Goal: Navigation & Orientation: Find specific page/section

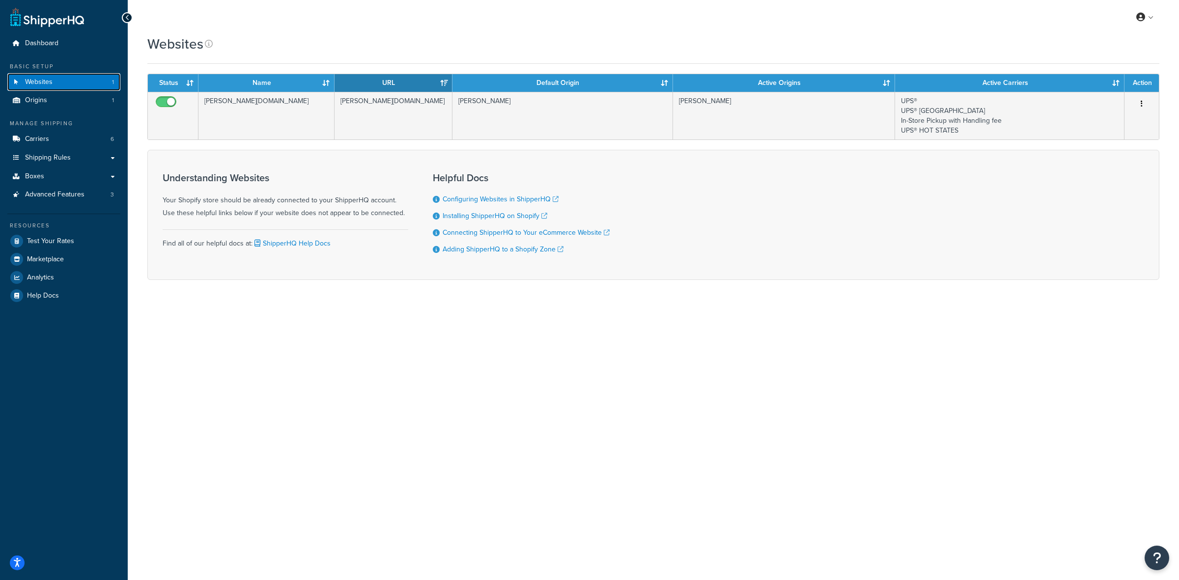
click at [36, 78] on span "Websites" at bounding box center [39, 82] width 28 height 8
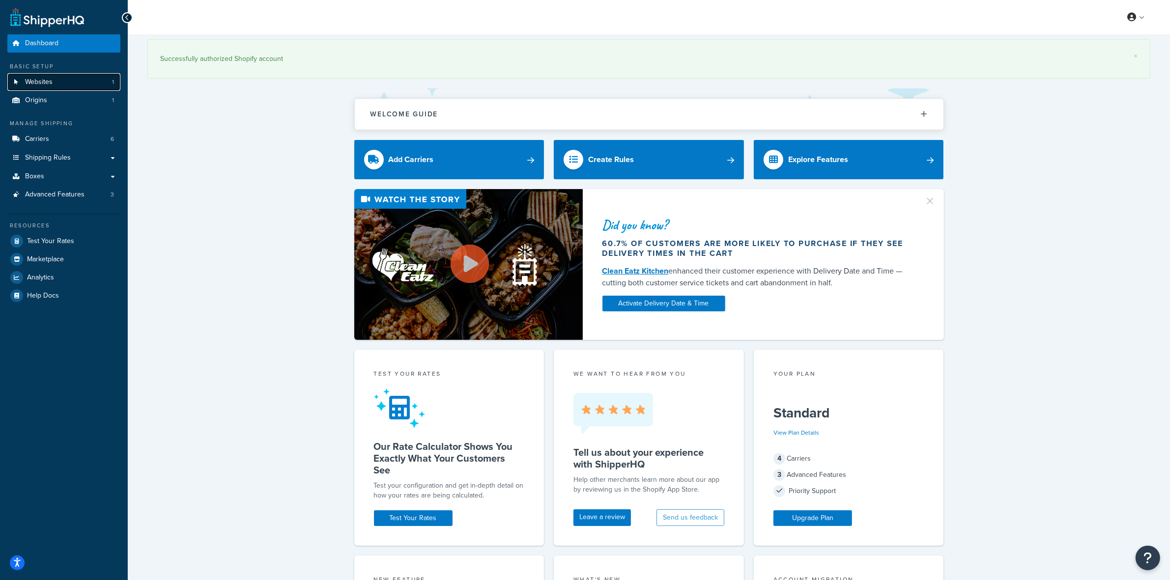
click at [61, 77] on link "Websites 1" at bounding box center [63, 82] width 113 height 18
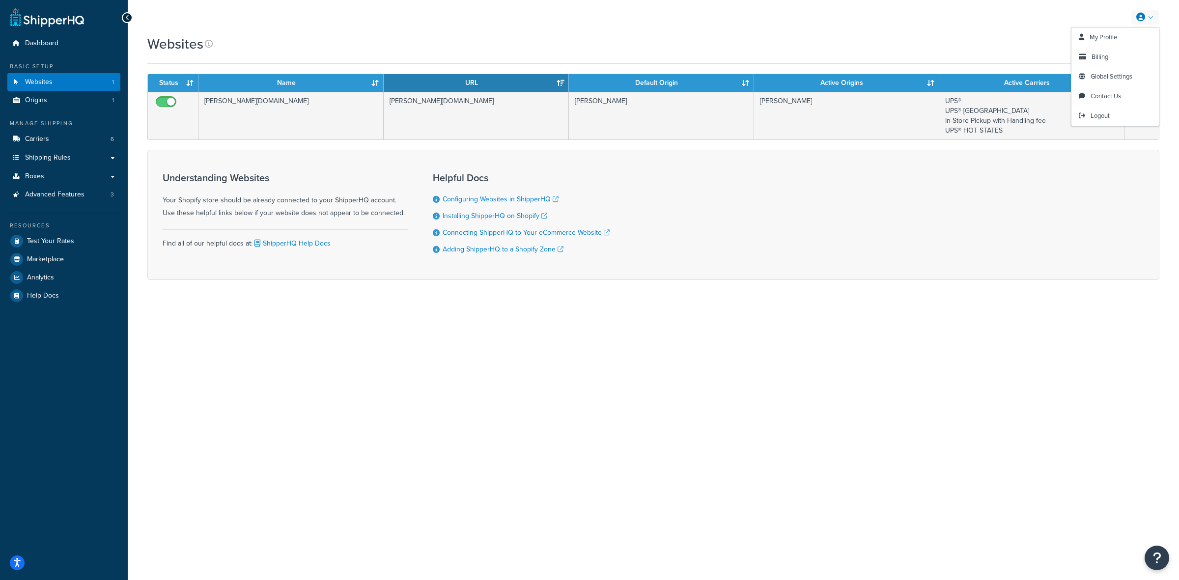
click at [1151, 16] on link at bounding box center [1145, 17] width 28 height 15
click at [347, 45] on div "Websites" at bounding box center [653, 43] width 1012 height 19
click at [42, 39] on span "Dashboard" at bounding box center [41, 43] width 33 height 8
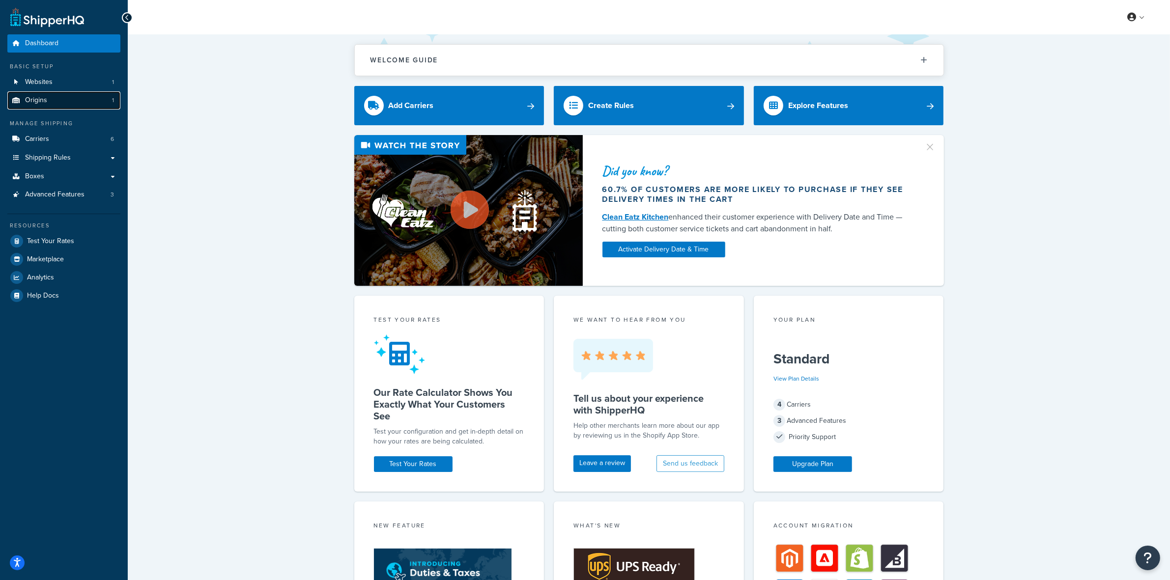
click at [50, 94] on link "Origins 1" at bounding box center [63, 100] width 113 height 18
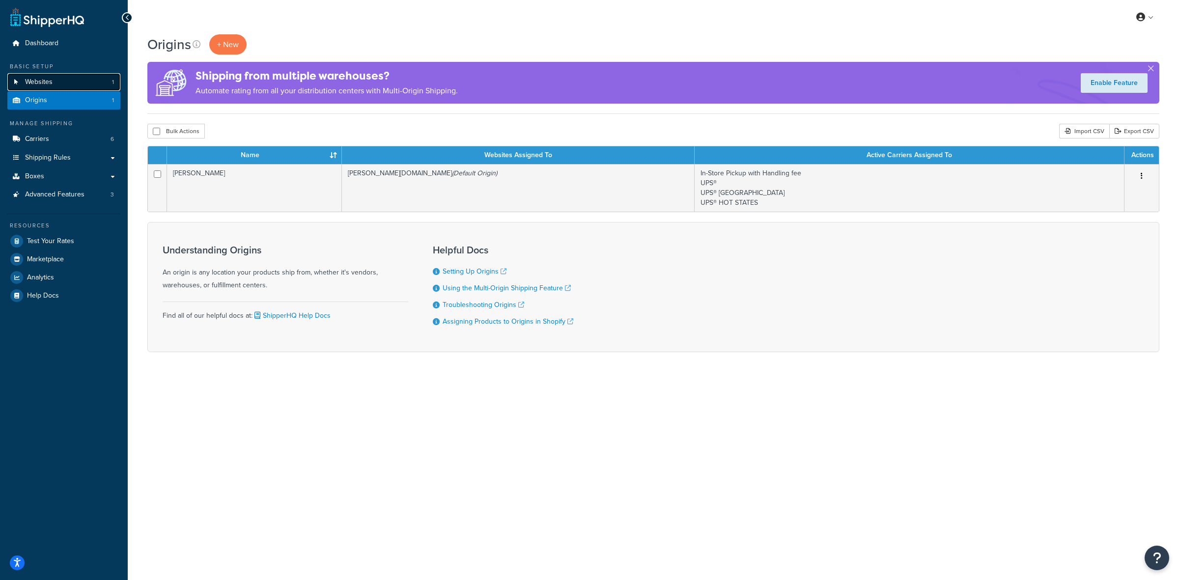
drag, startPoint x: 0, startPoint y: 0, endPoint x: 43, endPoint y: 80, distance: 90.3
click at [43, 80] on span "Websites" at bounding box center [39, 82] width 28 height 8
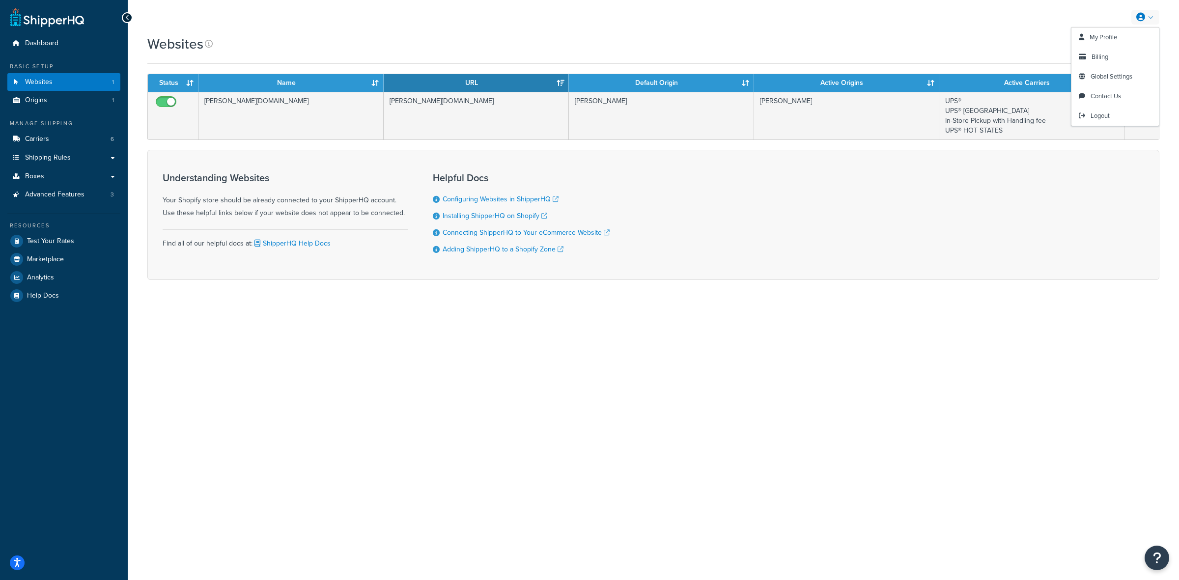
click at [1158, 17] on link at bounding box center [1145, 17] width 28 height 15
click at [1105, 74] on span "Global Settings" at bounding box center [1112, 76] width 42 height 9
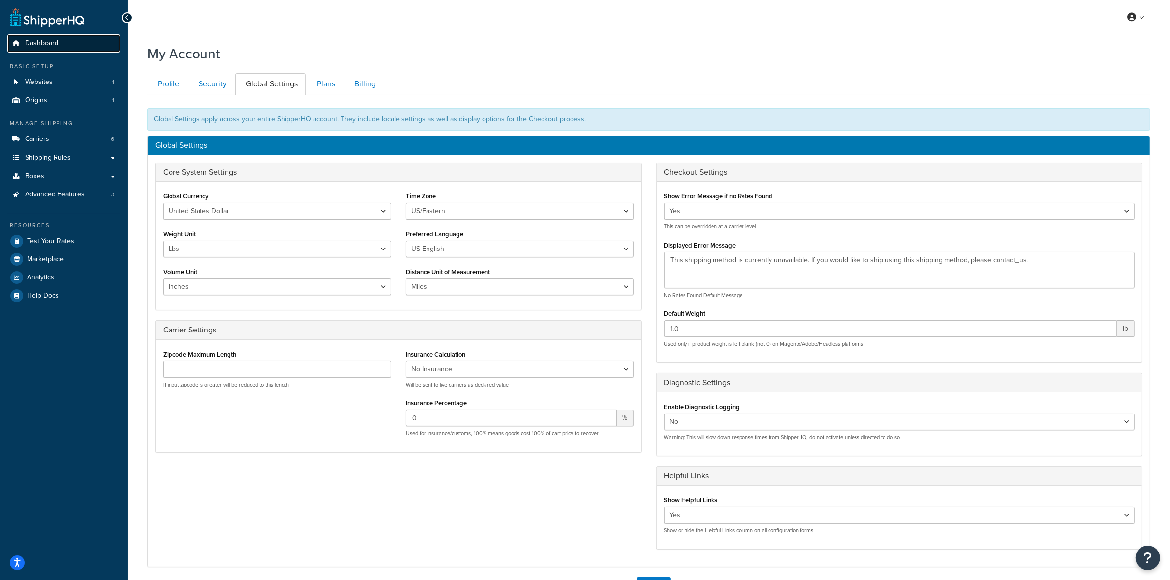
click at [43, 41] on span "Dashboard" at bounding box center [41, 43] width 33 height 8
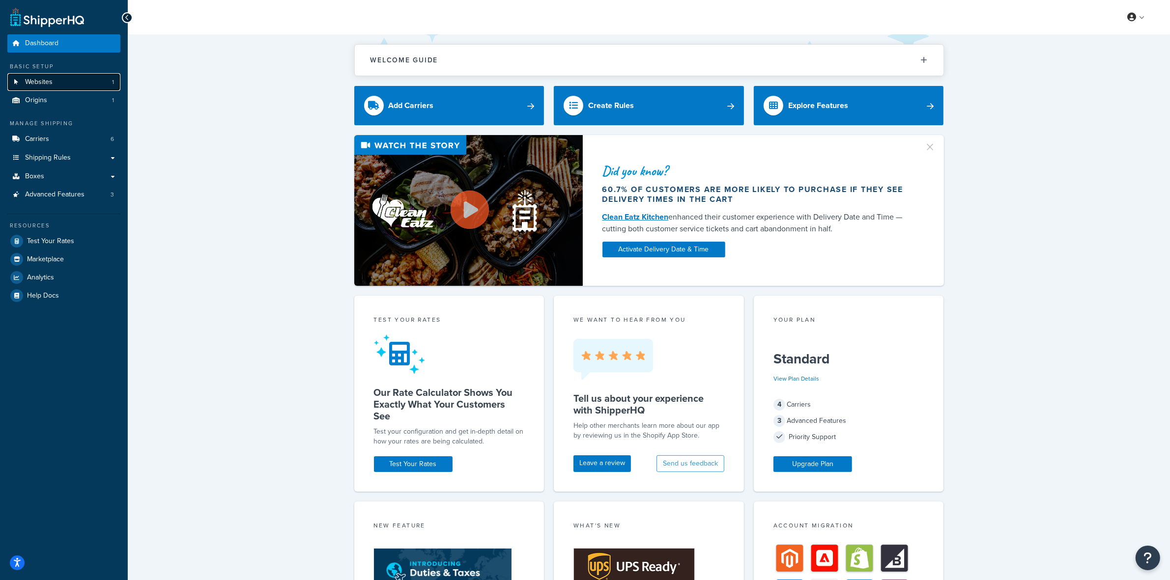
click at [40, 83] on span "Websites" at bounding box center [39, 82] width 28 height 8
